Goal: Task Accomplishment & Management: Use online tool/utility

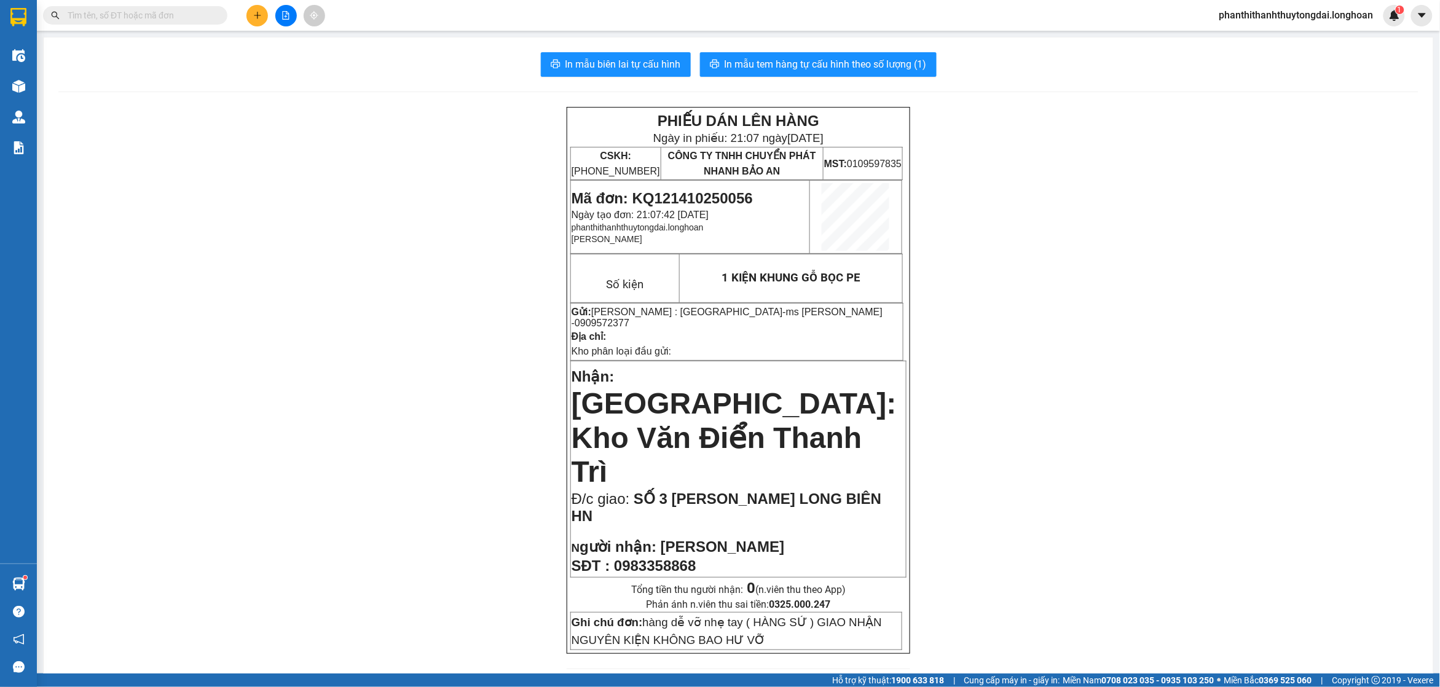
scroll to position [256, 0]
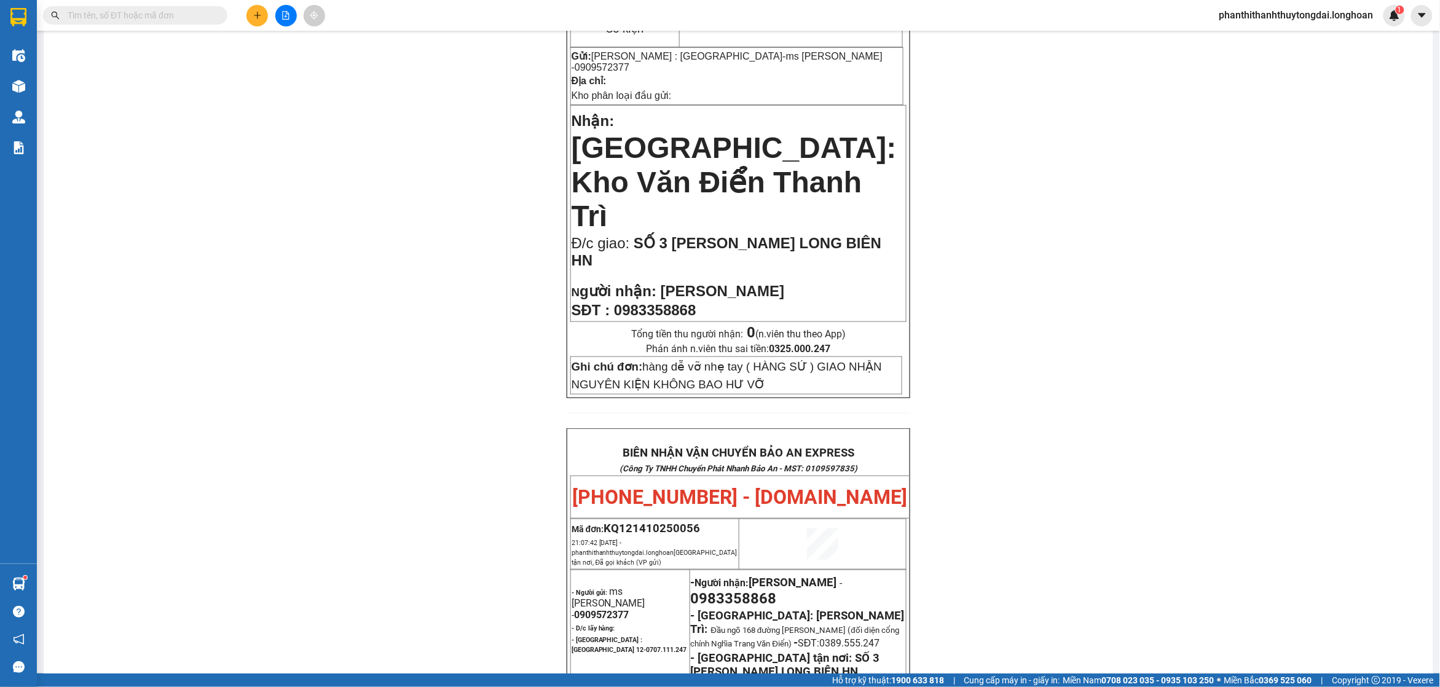
click at [152, 10] on input "text" at bounding box center [140, 16] width 145 height 14
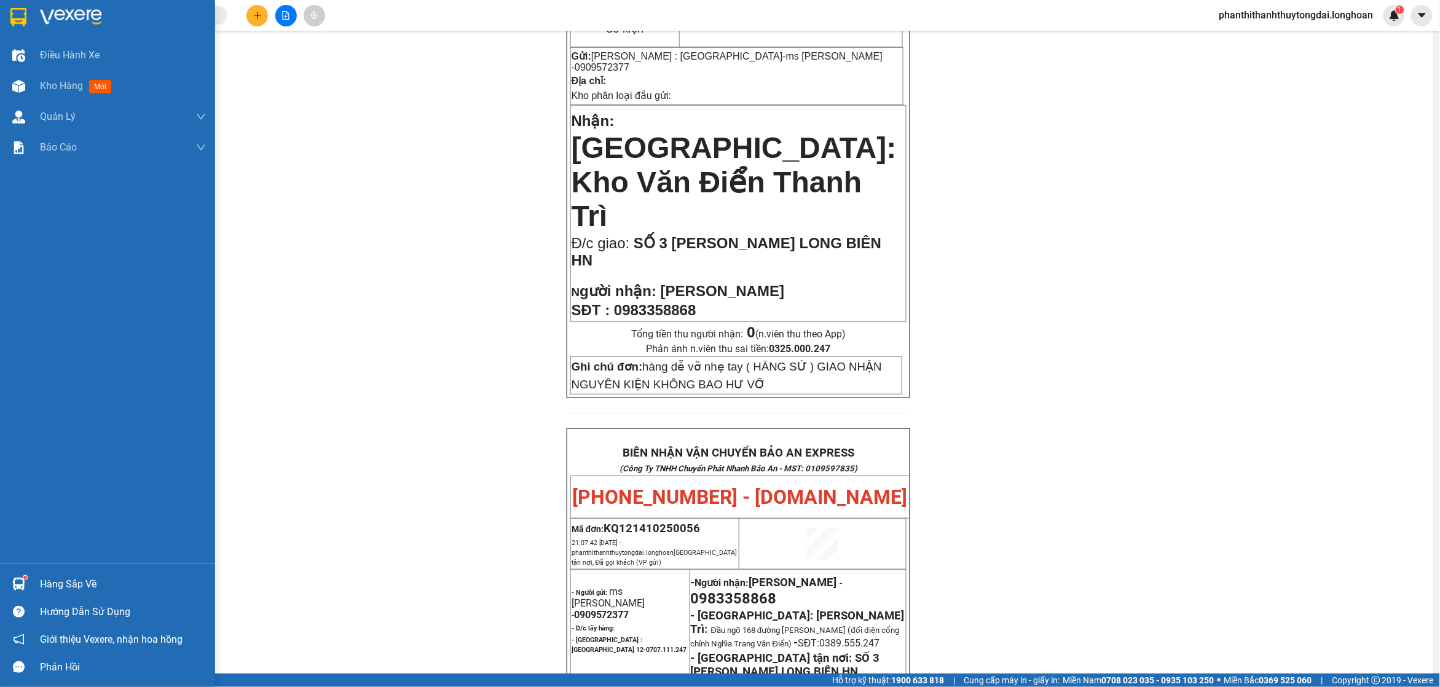
click at [26, 8] on img at bounding box center [18, 17] width 16 height 18
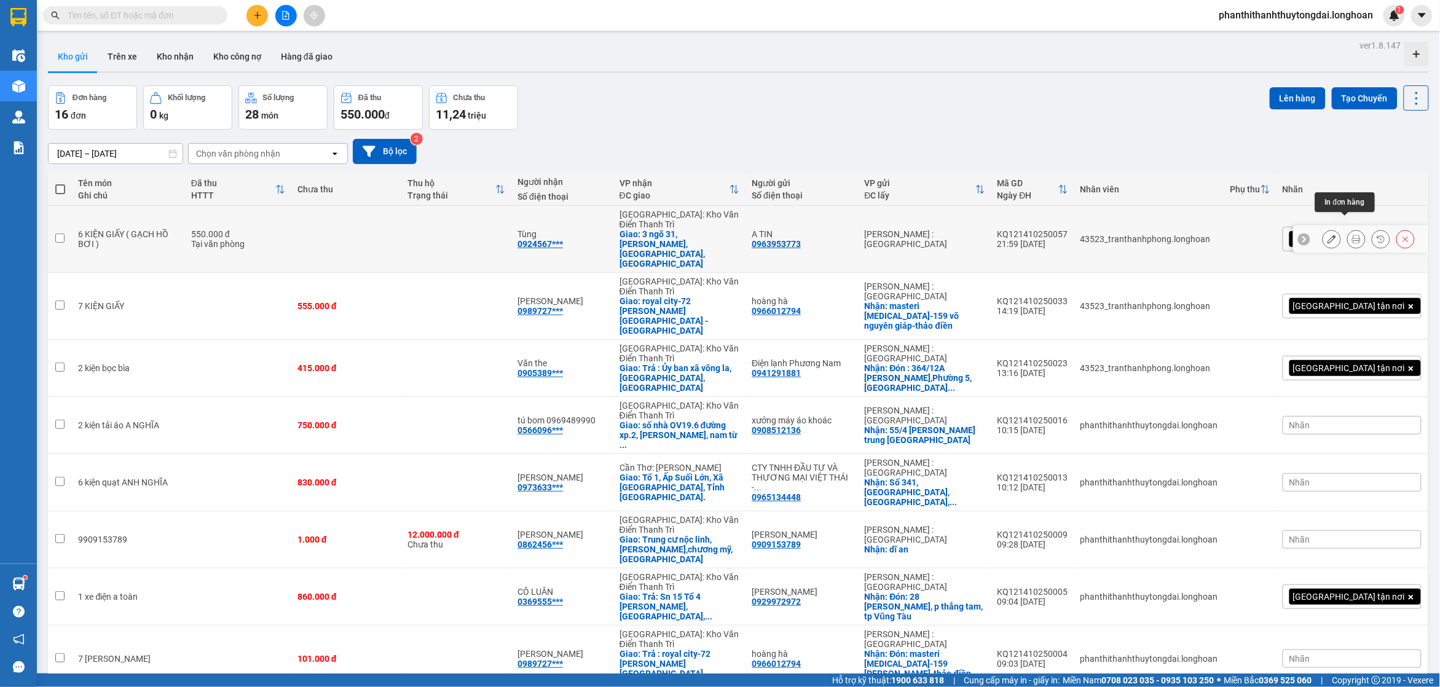
click at [1352, 235] on icon at bounding box center [1356, 239] width 9 height 9
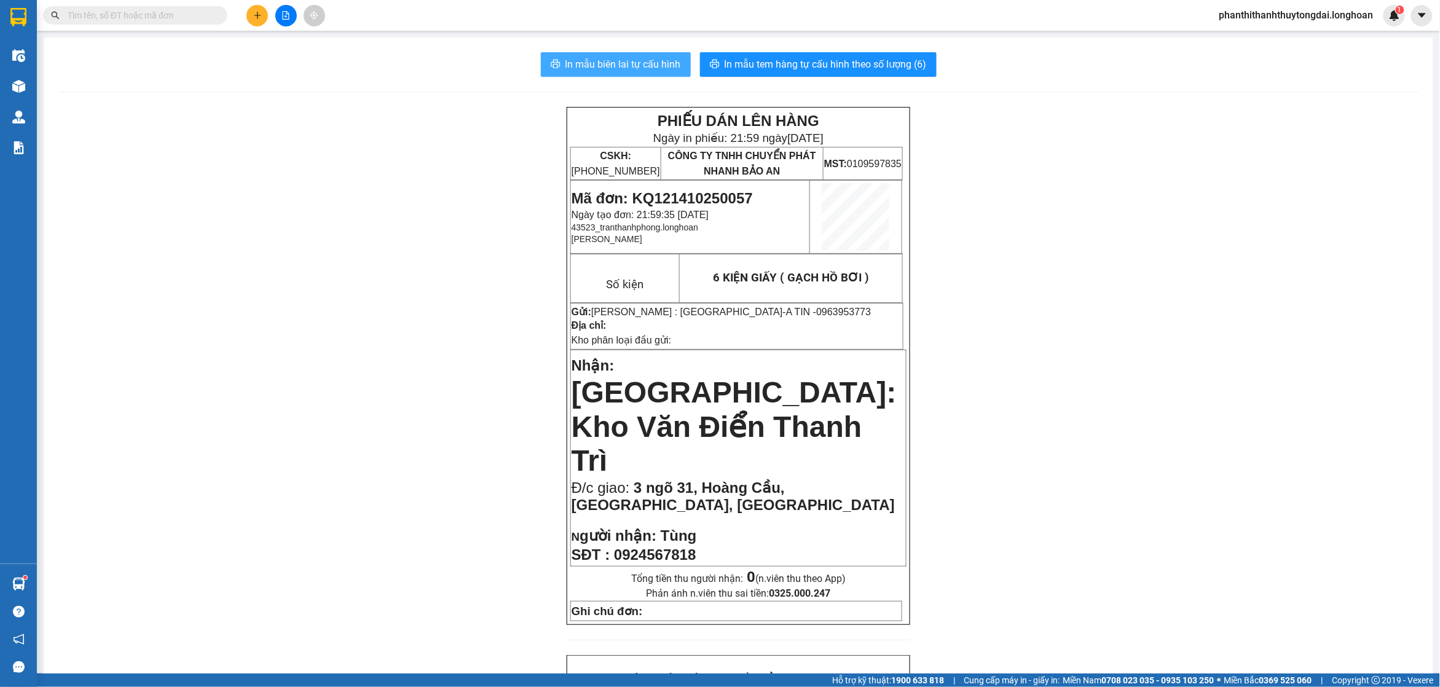
click at [643, 55] on button "In mẫu biên lai tự cấu hình" at bounding box center [616, 64] width 150 height 25
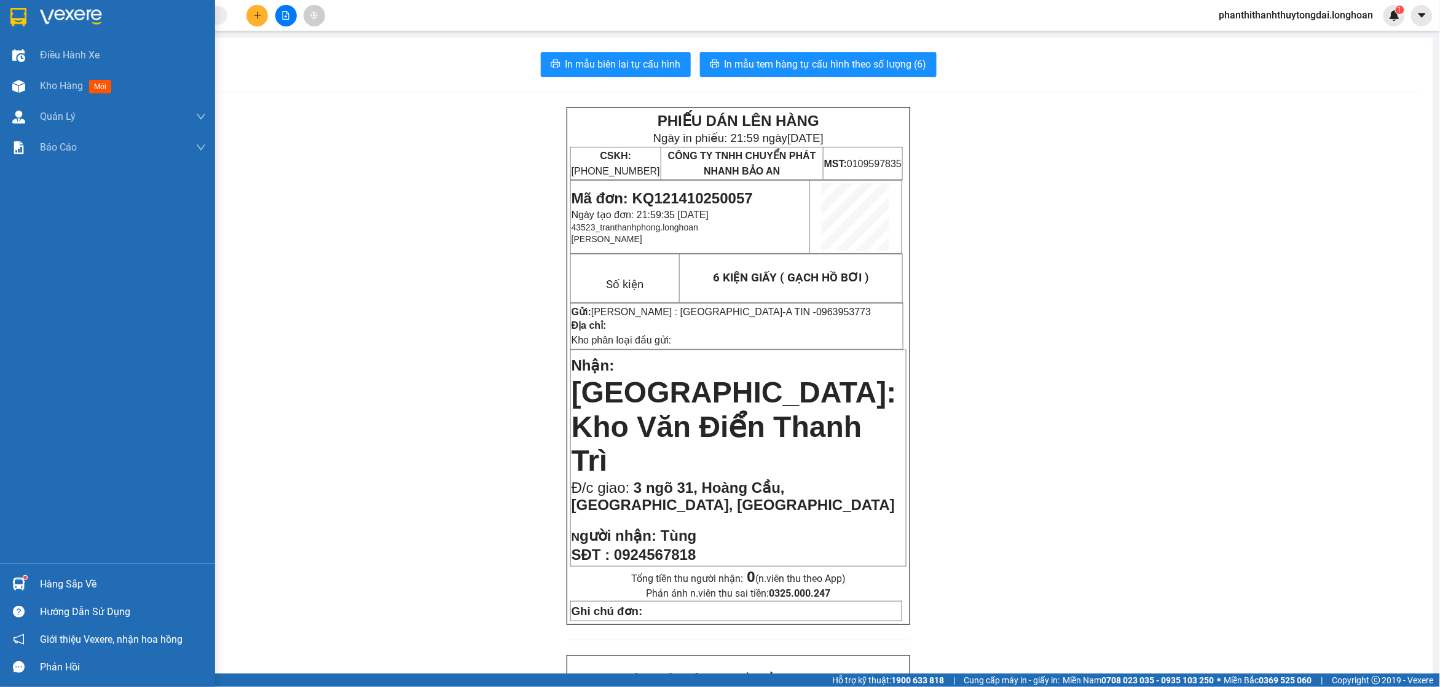
click at [0, 20] on div at bounding box center [107, 20] width 215 height 40
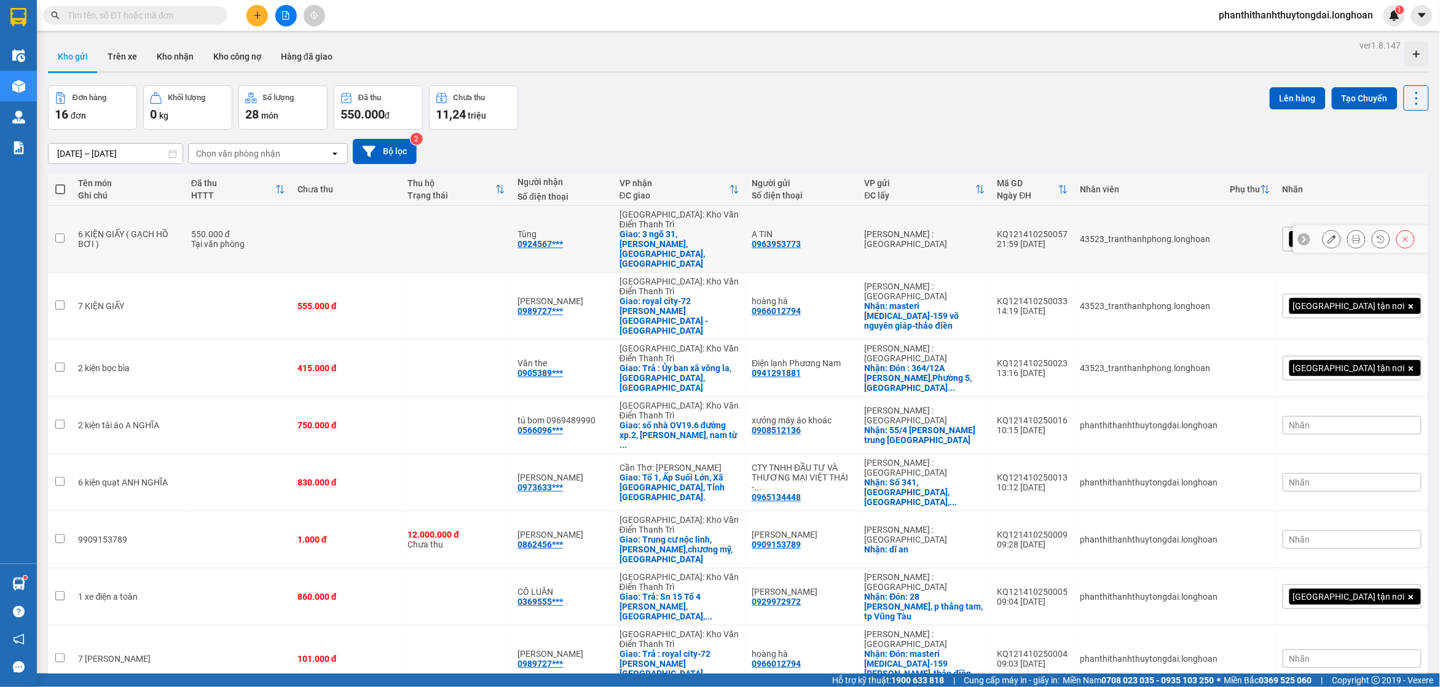
click at [607, 229] on div "Tùng 0924567***" at bounding box center [562, 239] width 90 height 20
checkbox input "true"
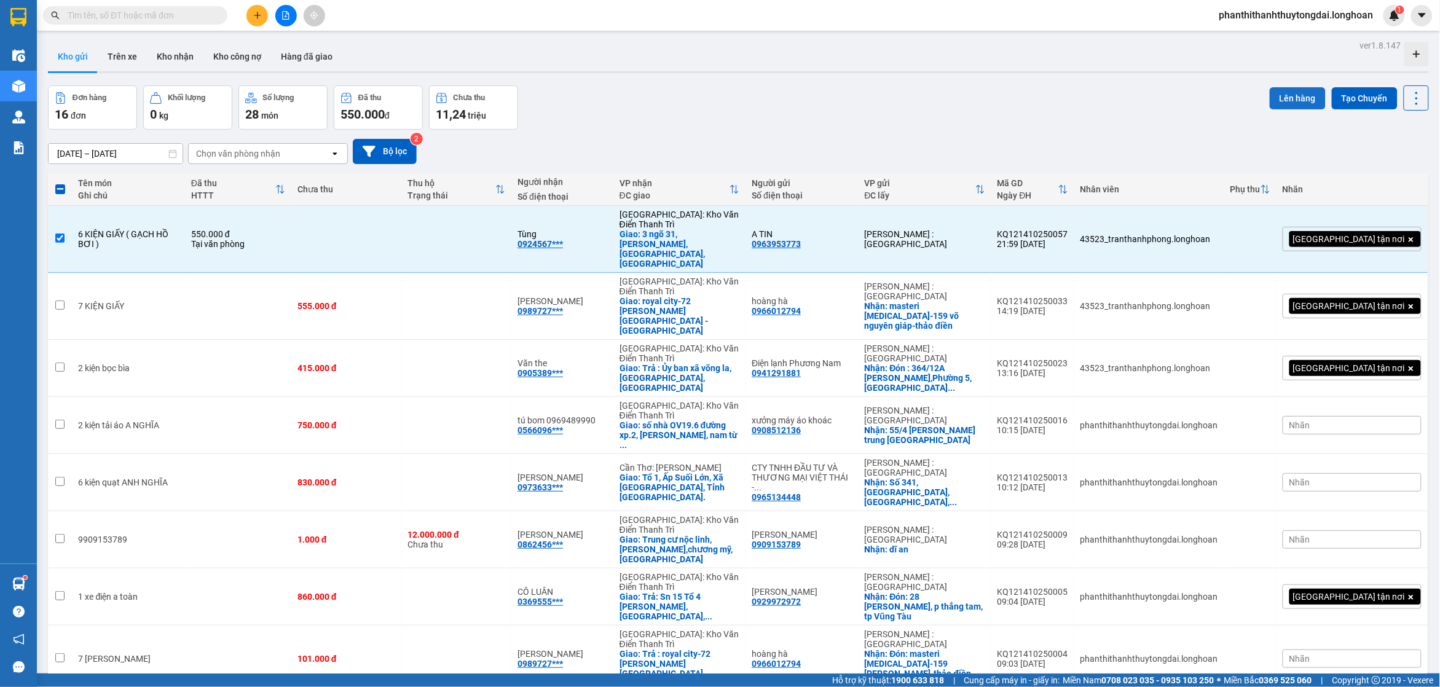
click at [1270, 103] on button "Lên hàng" at bounding box center [1298, 98] width 56 height 22
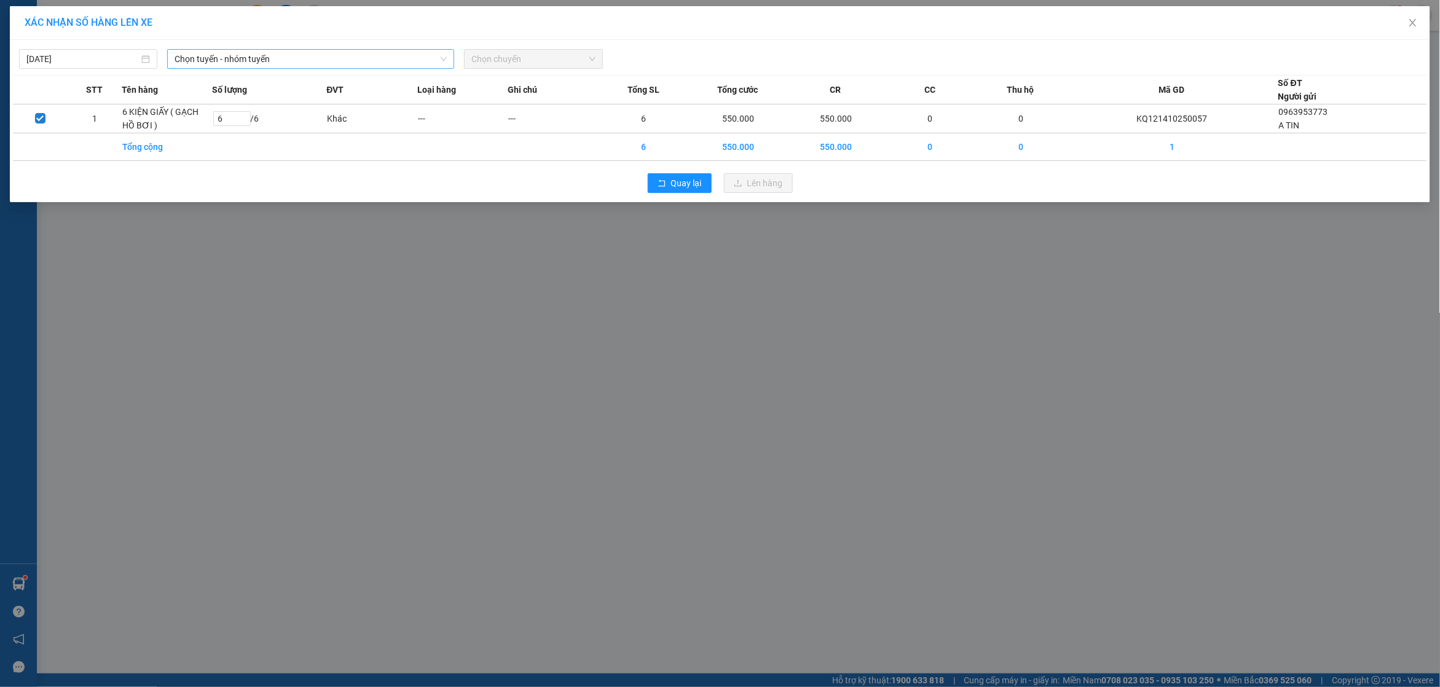
click at [326, 60] on span "Chọn tuyến - nhóm tuyến" at bounding box center [311, 59] width 272 height 18
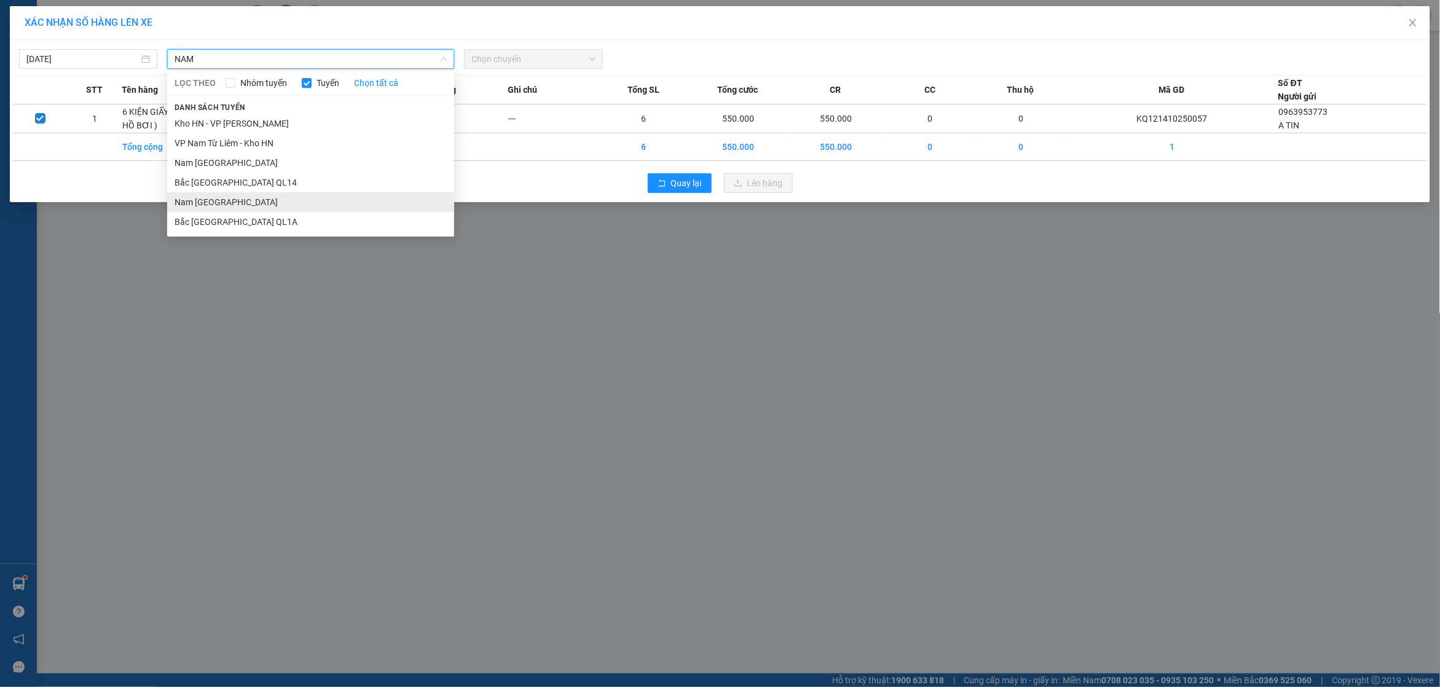
type input "NAM"
click at [251, 203] on li "Nam [GEOGRAPHIC_DATA]" at bounding box center [310, 202] width 287 height 20
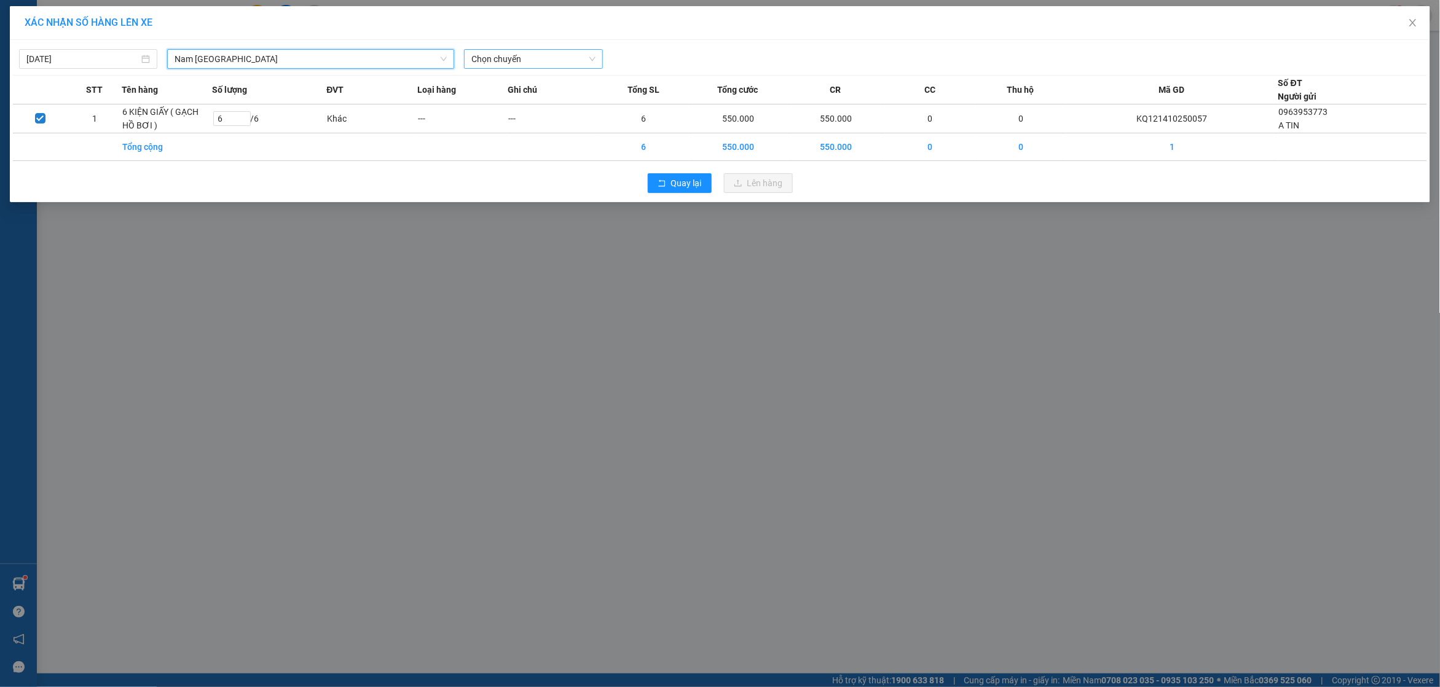
click at [561, 63] on span "Chọn chuyến" at bounding box center [533, 59] width 124 height 18
click at [519, 117] on div "22:00 (TC) - 29H-954.95" at bounding box center [519, 123] width 96 height 14
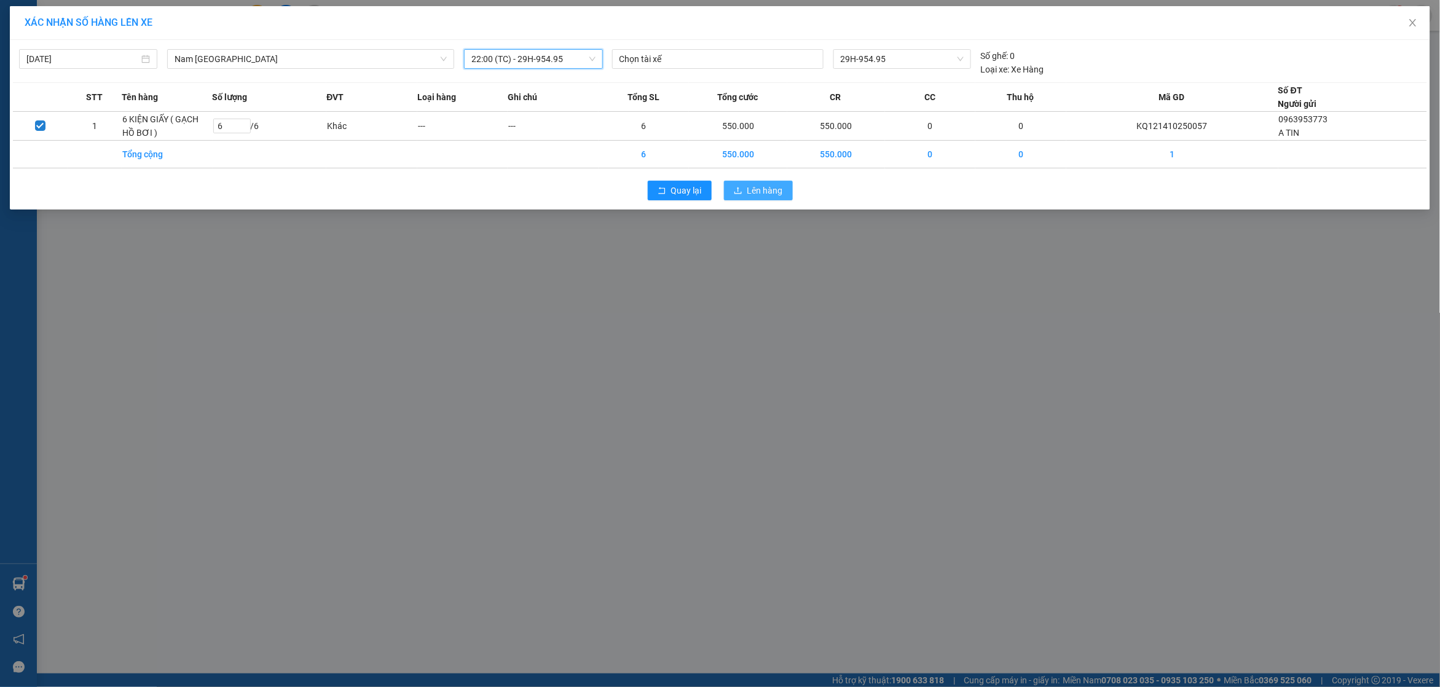
click at [757, 186] on span "Lên hàng" at bounding box center [765, 191] width 36 height 14
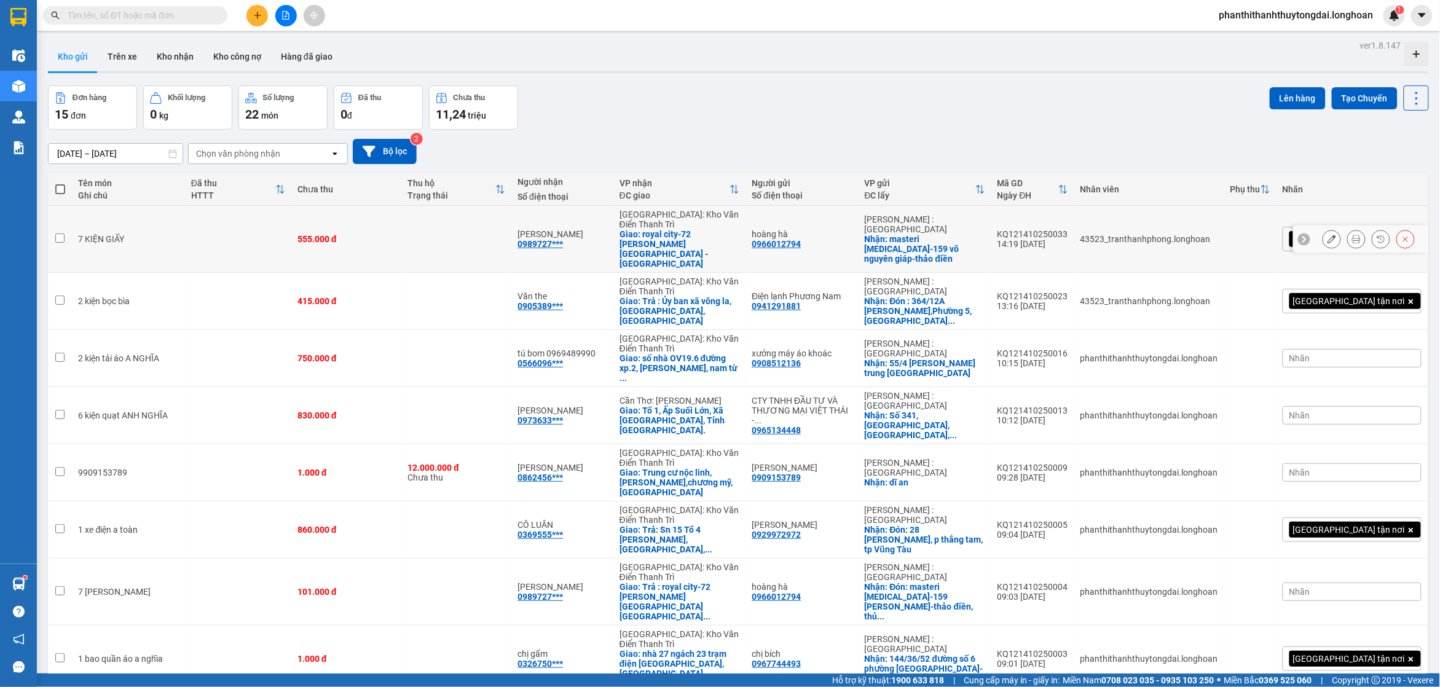
click at [858, 243] on td "hoàng hà 0966012794" at bounding box center [801, 239] width 112 height 67
checkbox input "true"
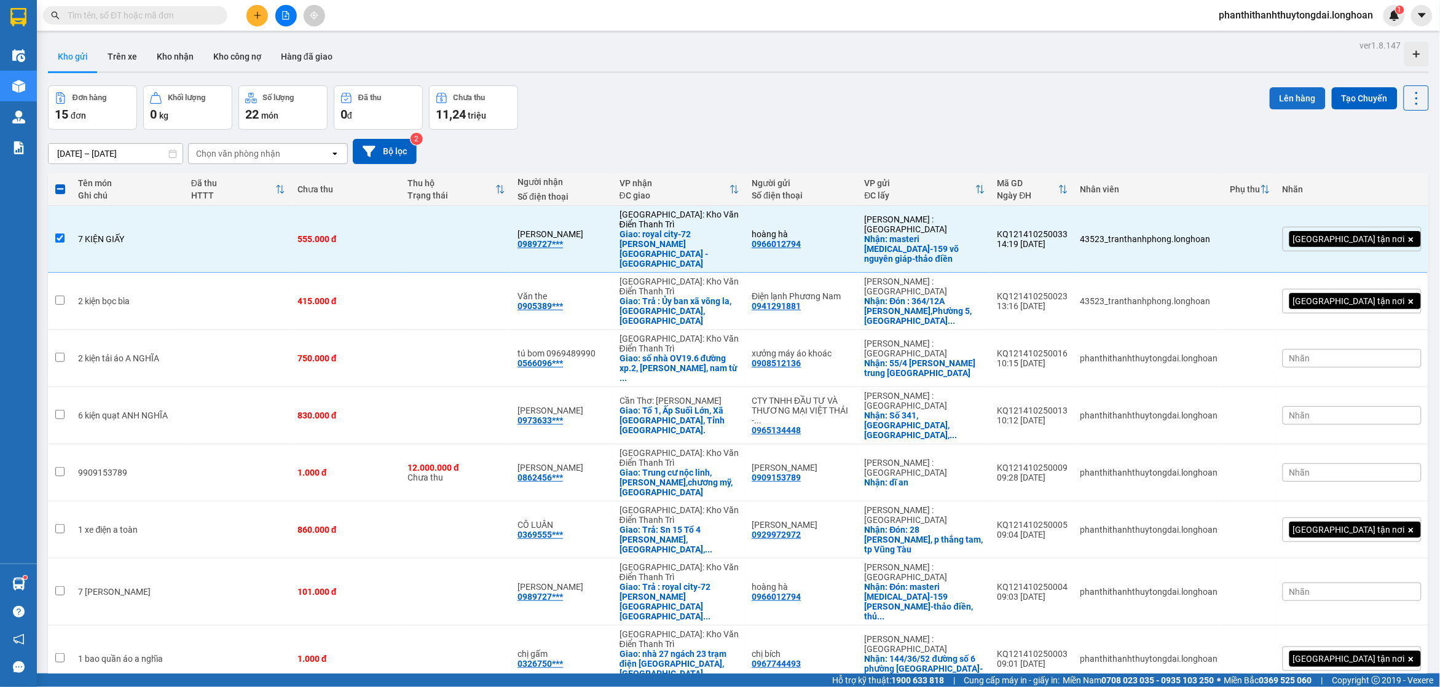
click at [1277, 93] on button "Lên hàng" at bounding box center [1298, 98] width 56 height 22
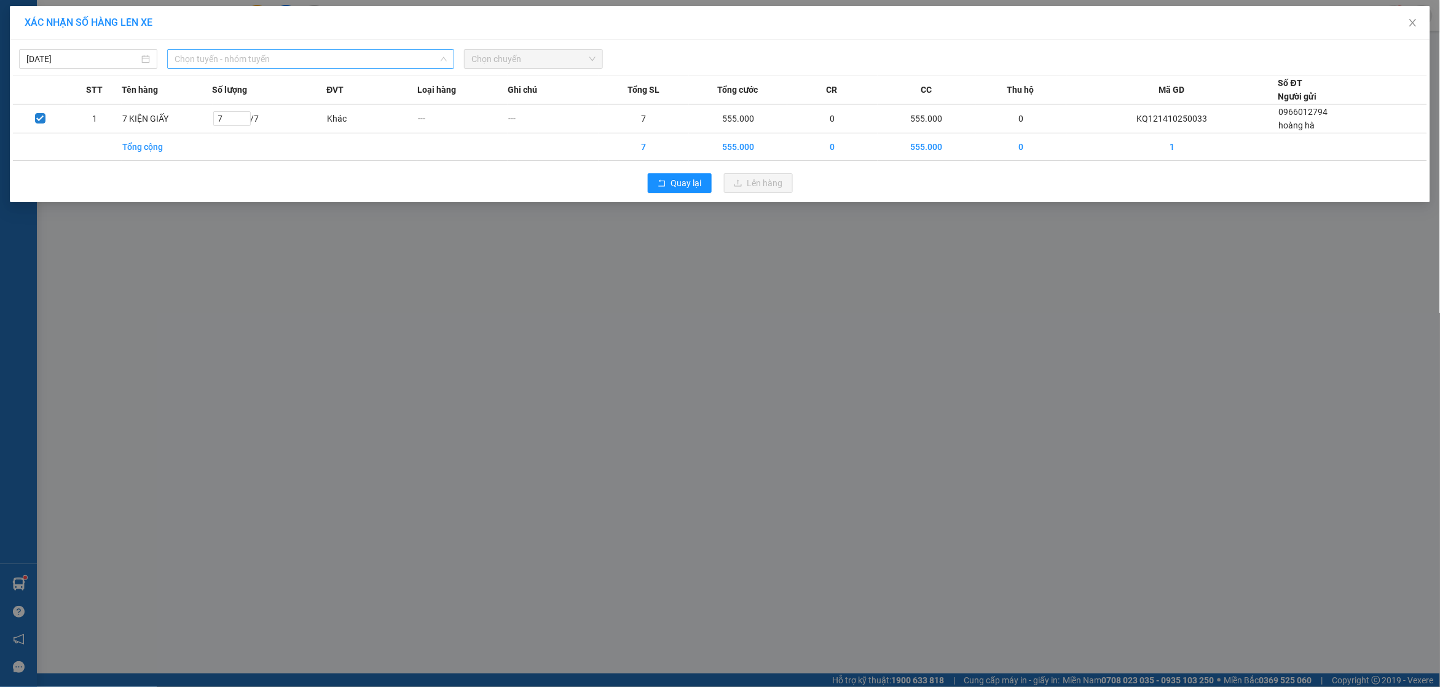
click at [400, 51] on span "Chọn tuyến - nhóm tuyến" at bounding box center [311, 59] width 272 height 18
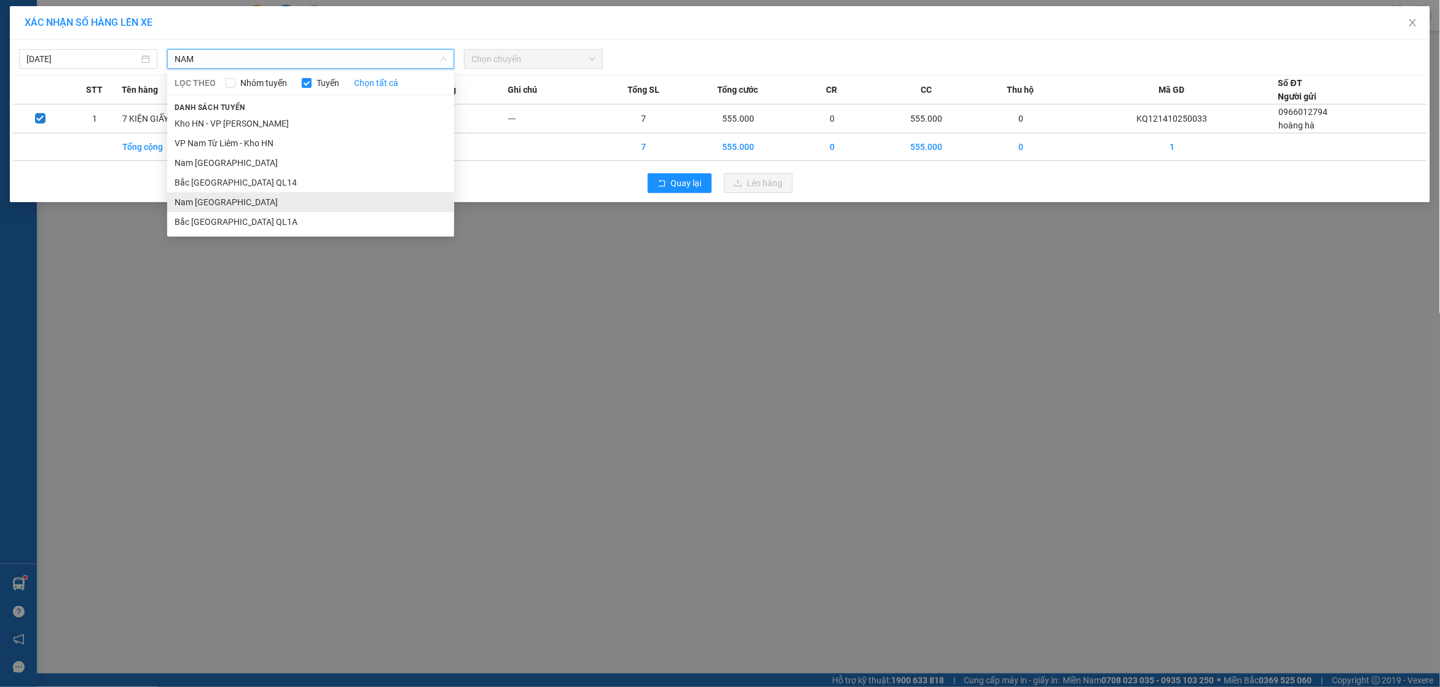
type input "NAM"
click at [197, 202] on li "Nam [GEOGRAPHIC_DATA]" at bounding box center [310, 202] width 287 height 20
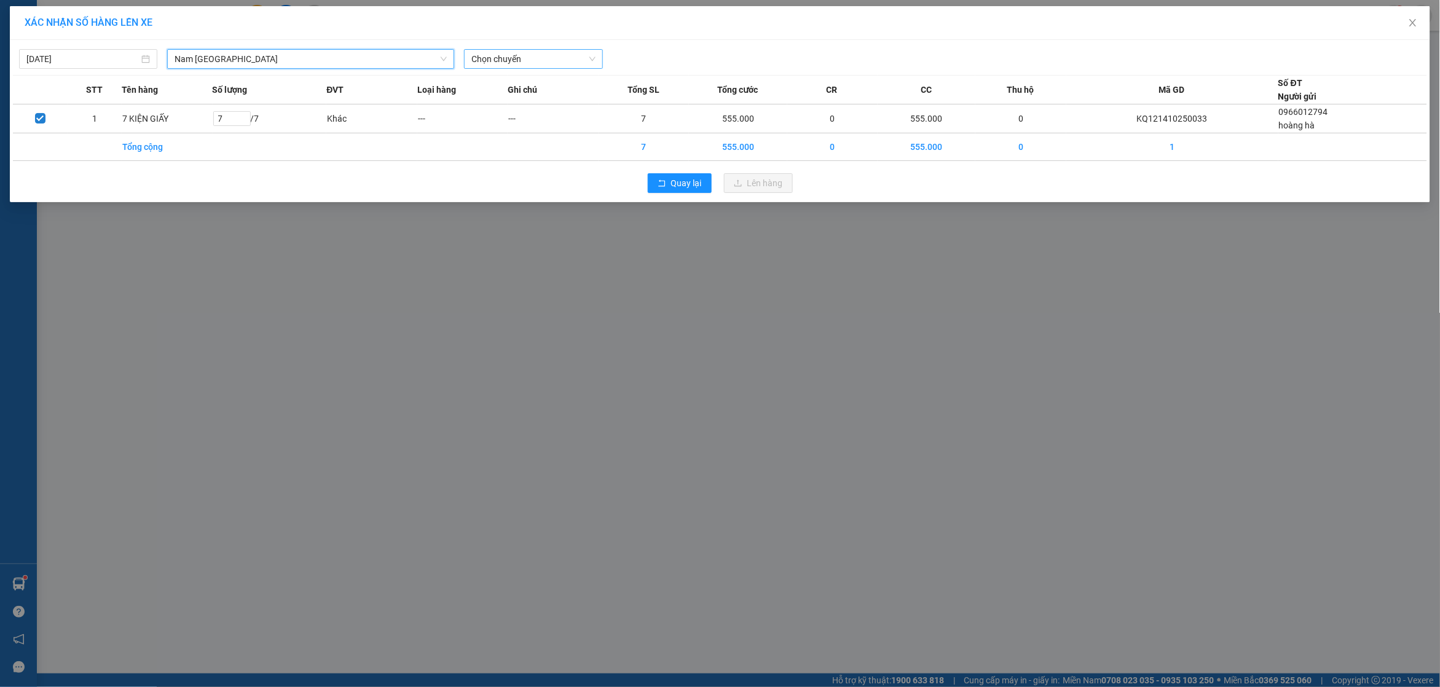
click at [489, 51] on span "Chọn chuyến" at bounding box center [533, 59] width 124 height 18
click at [498, 99] on div "20:00 (TC) - 29E-097.92" at bounding box center [519, 103] width 96 height 14
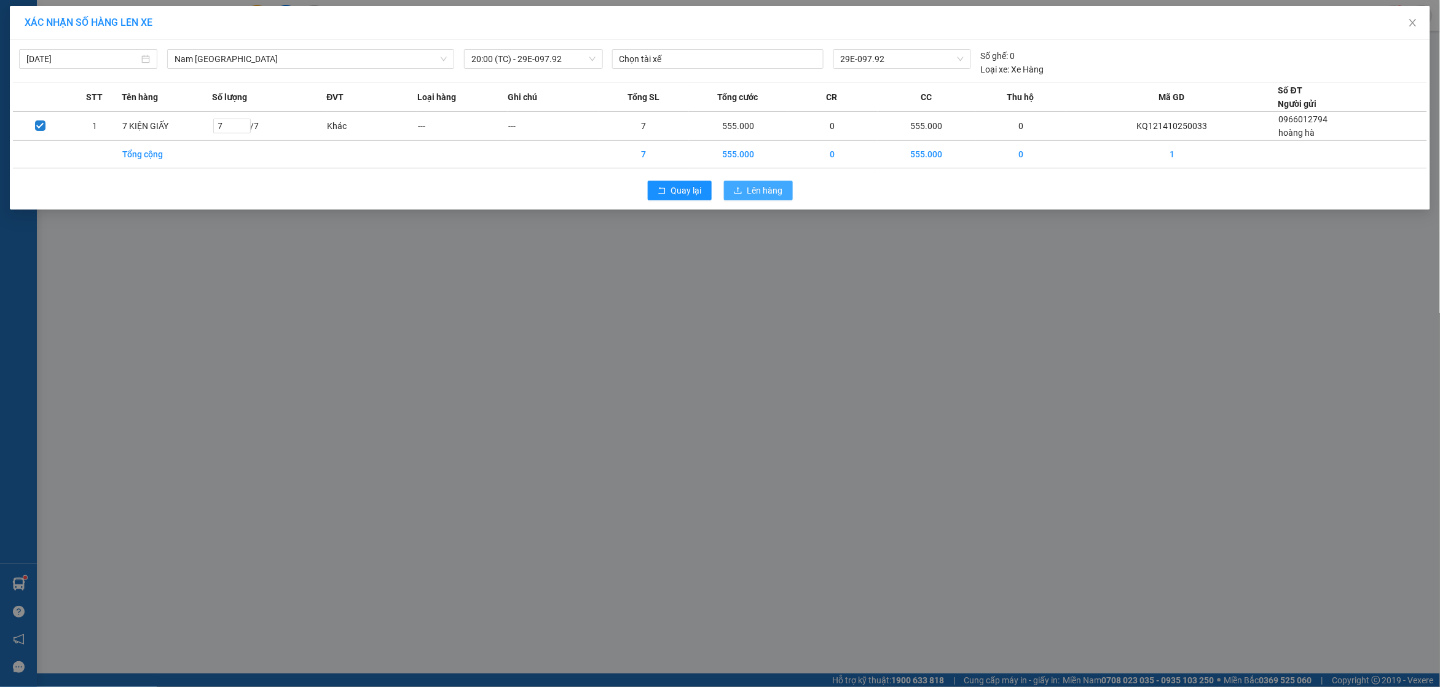
click at [763, 195] on span "Lên hàng" at bounding box center [765, 191] width 36 height 14
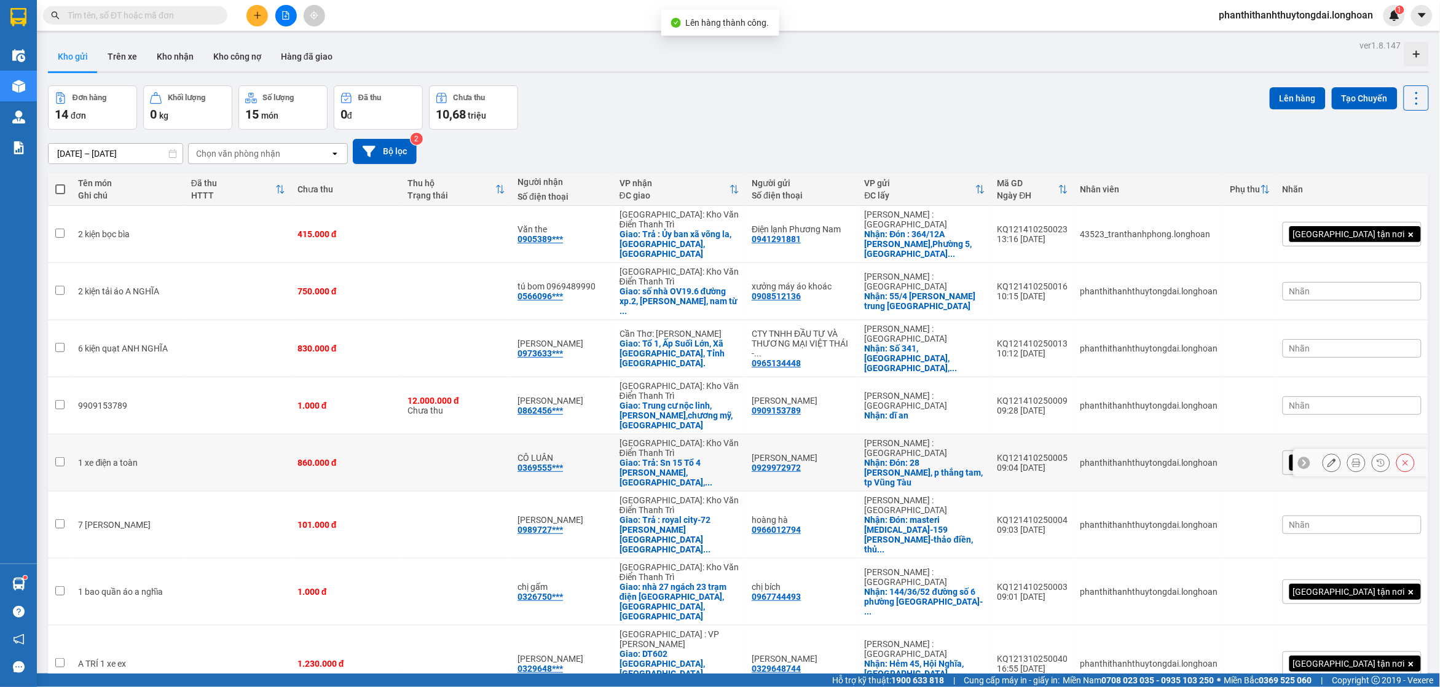
scroll to position [57, 0]
